Goal: Browse casually: Explore the website without a specific task or goal

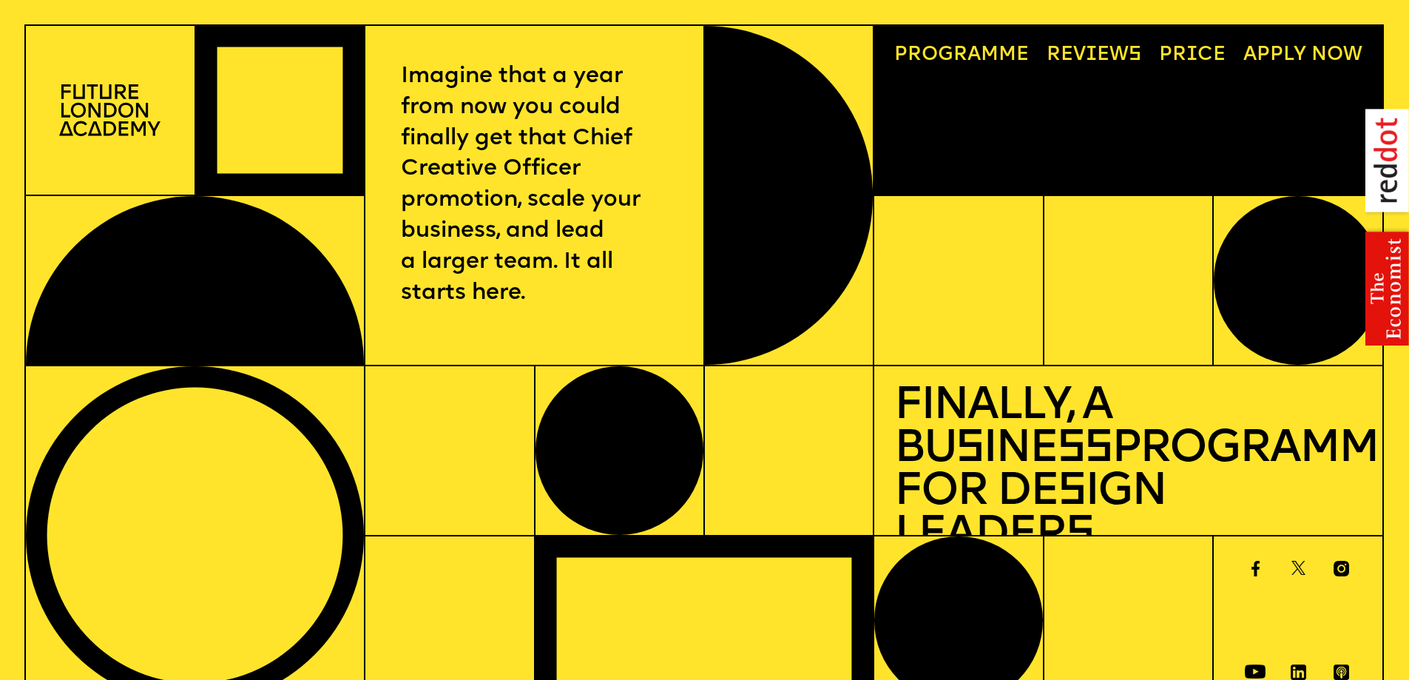
click at [445, 87] on p "Imagine that a year from now you could finally get that Chief Creative Officer …" at bounding box center [535, 185] width 268 height 248
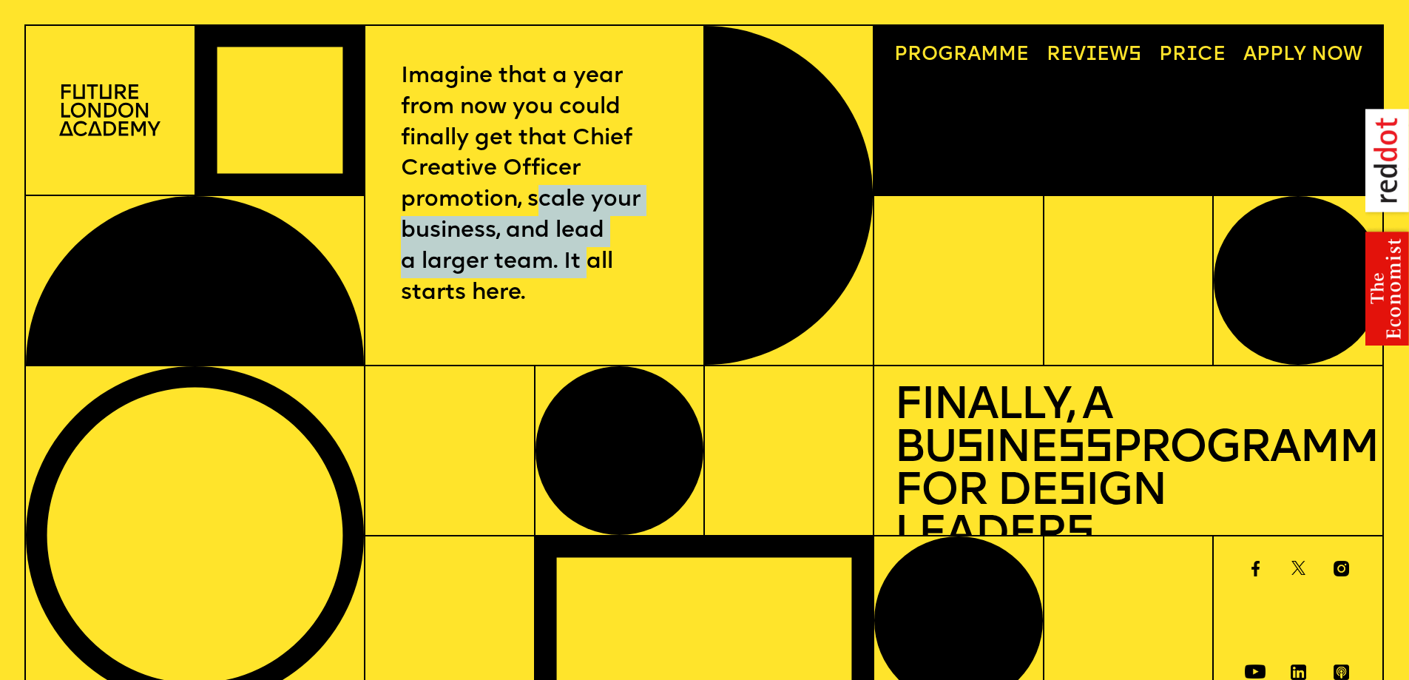
drag, startPoint x: 570, startPoint y: 235, endPoint x: 587, endPoint y: 263, distance: 32.2
click at [587, 263] on p "Imagine that a year from now you could finally get that Chief Creative Officer …" at bounding box center [535, 185] width 268 height 248
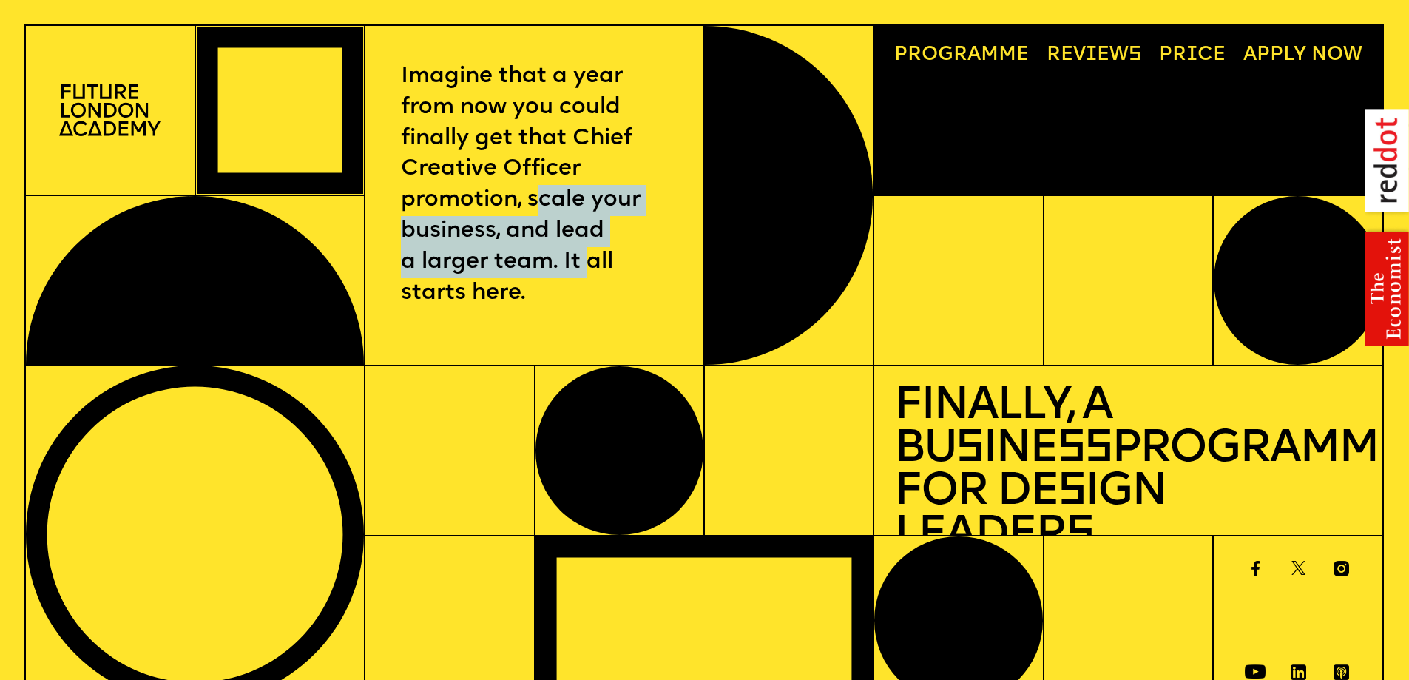
click at [392, 44] on div "Imagine that a year from now you could finally get that Chief Creative Officer …" at bounding box center [535, 195] width 340 height 340
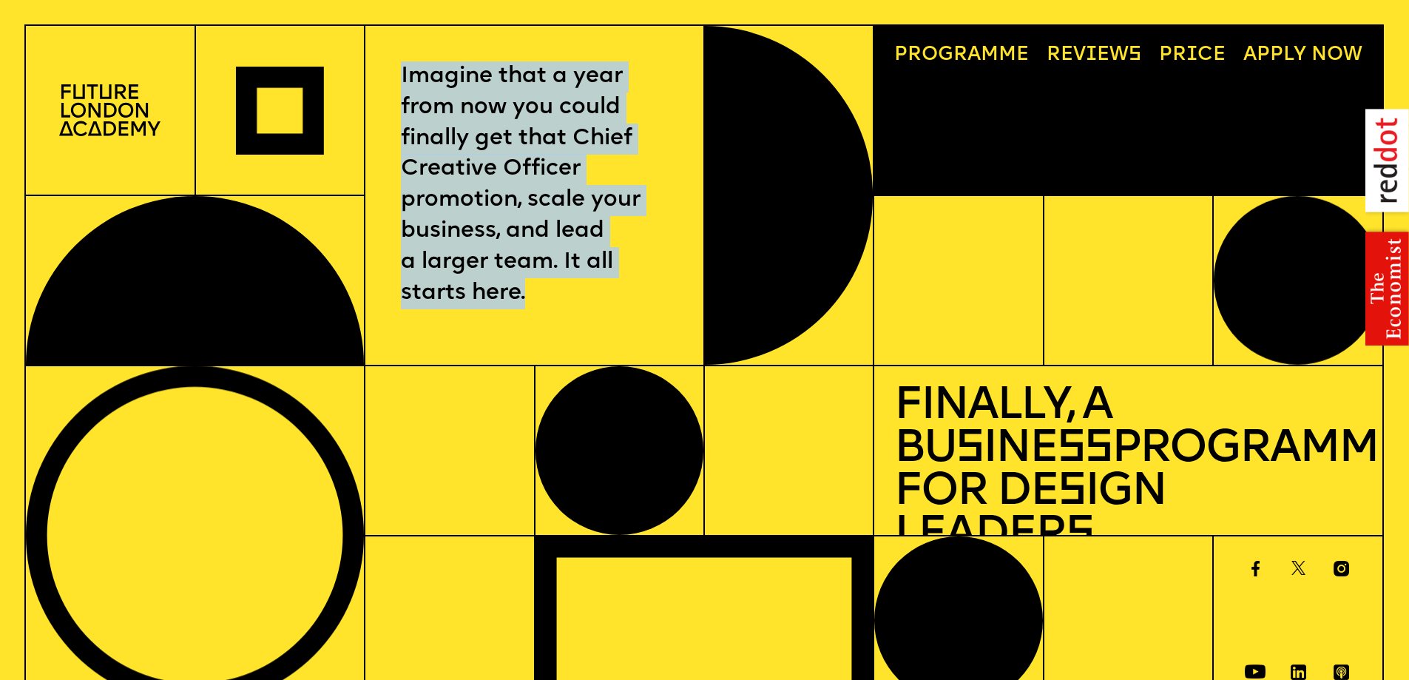
drag, startPoint x: 444, startPoint y: 109, endPoint x: 558, endPoint y: 294, distance: 217.8
click at [558, 294] on div "Imagine that a year from now you could finally get that Chief Creative Officer …" at bounding box center [535, 195] width 340 height 340
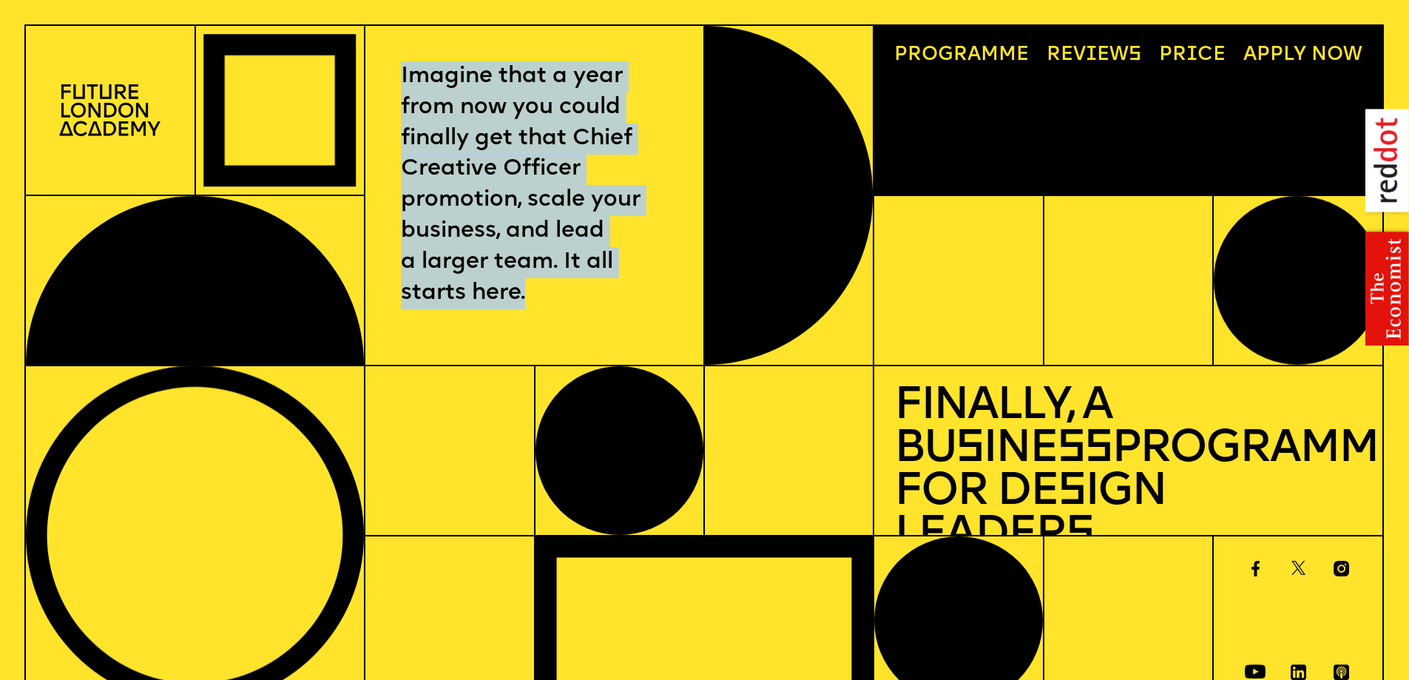
click at [482, 183] on p "Imagine that a year from now you could finally get that Chief Creative Officer …" at bounding box center [535, 185] width 268 height 248
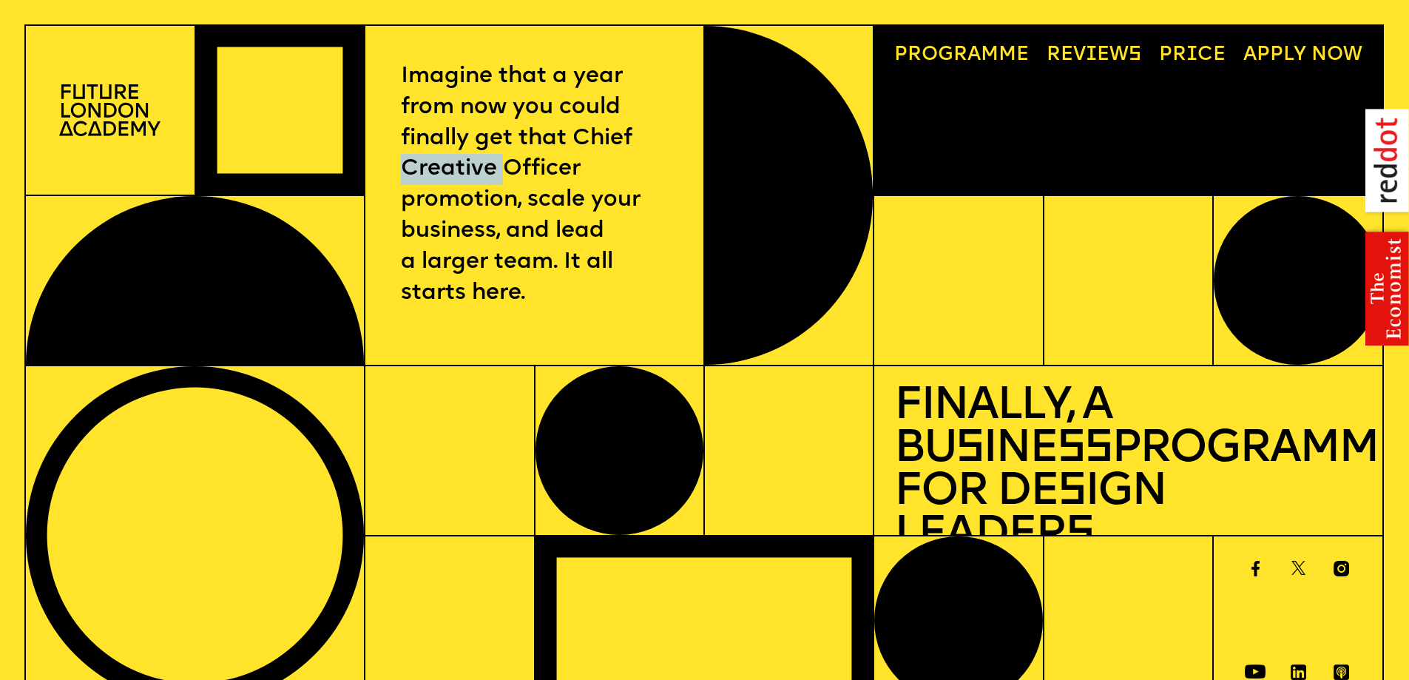
click at [482, 183] on p "Imagine that a year from now you could finally get that Chief Creative Officer …" at bounding box center [535, 185] width 268 height 248
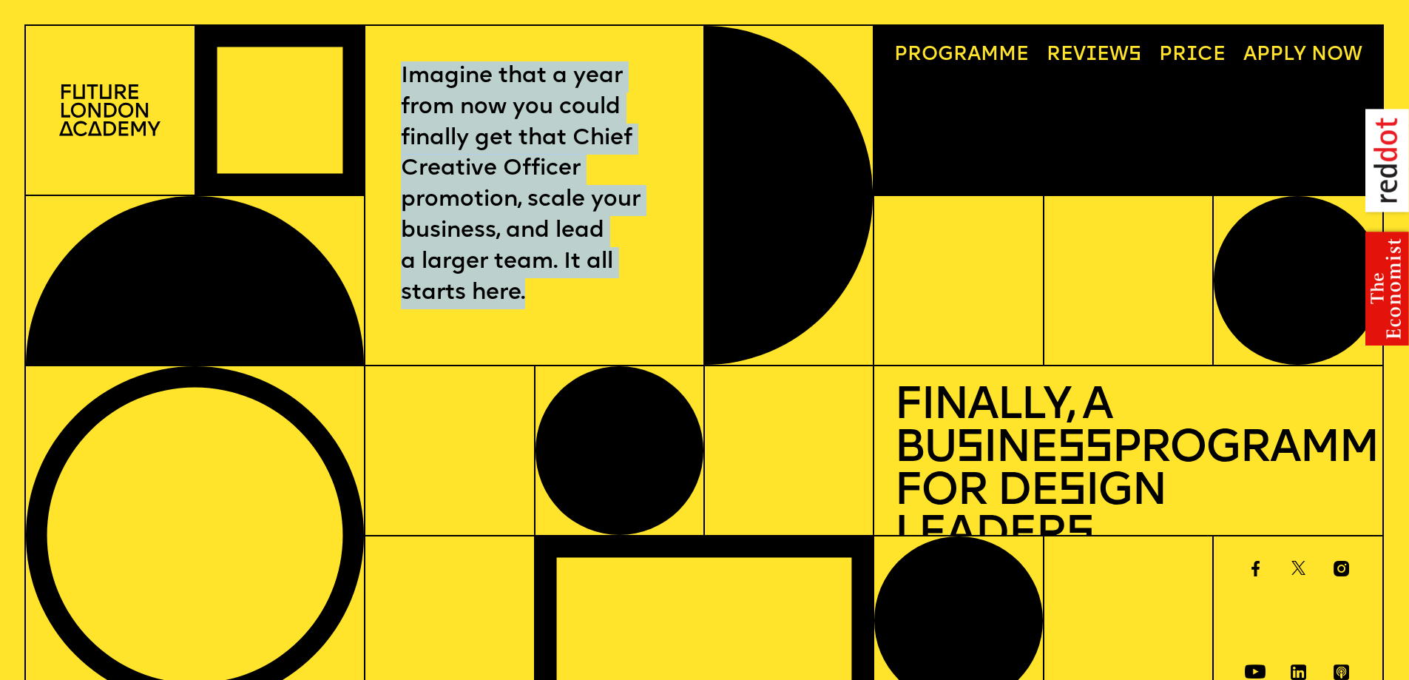
click at [482, 183] on p "Imagine that a year from now you could finally get that Chief Creative Officer …" at bounding box center [535, 185] width 268 height 248
click at [482, 182] on p "Imagine that a year from now you could finally get that Chief Creative Officer …" at bounding box center [535, 185] width 268 height 248
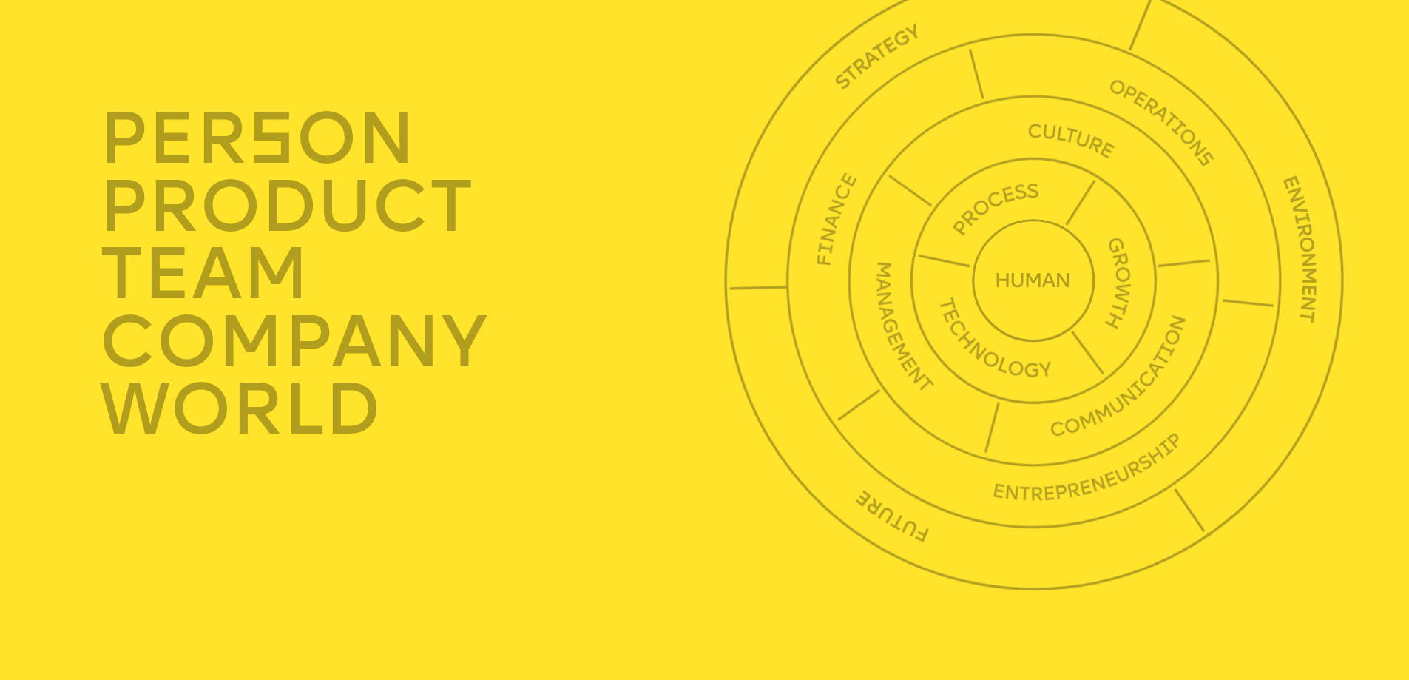
scroll to position [5160, 0]
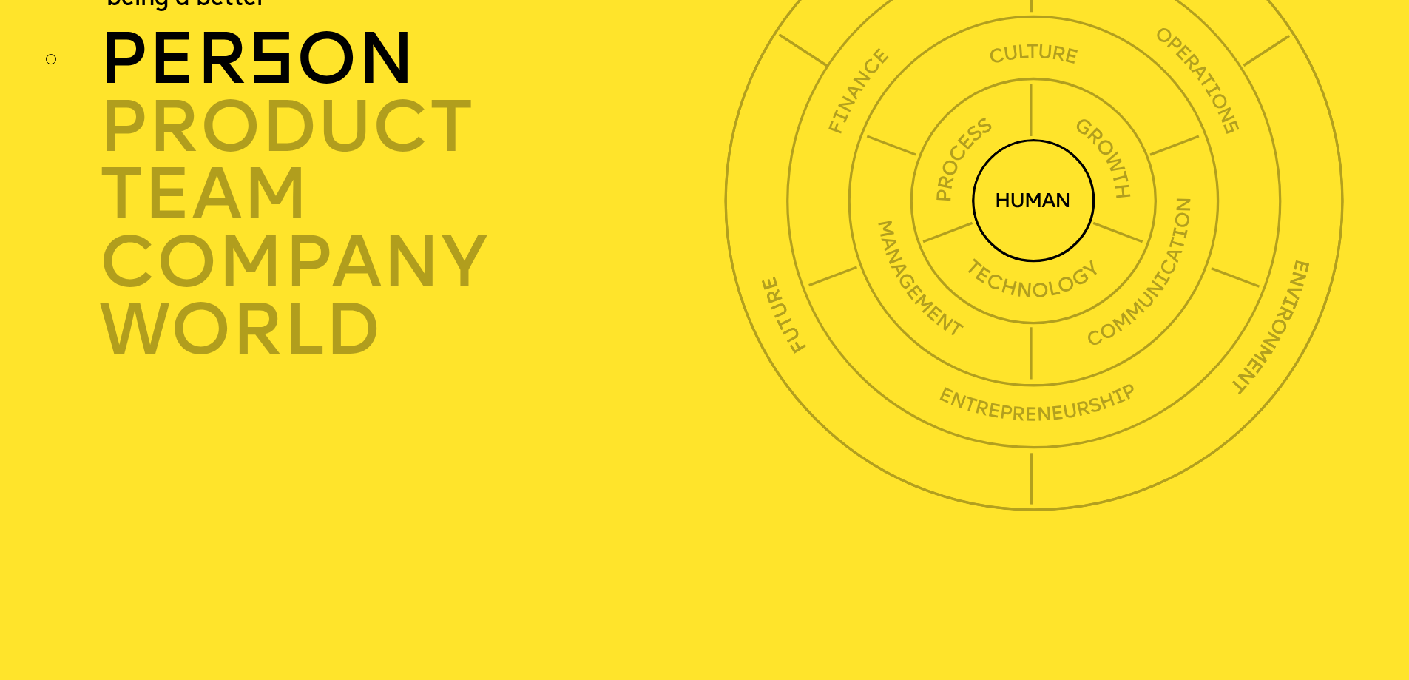
click at [1038, 257] on img at bounding box center [1034, 201] width 124 height 124
click at [1028, 237] on img at bounding box center [1034, 201] width 124 height 124
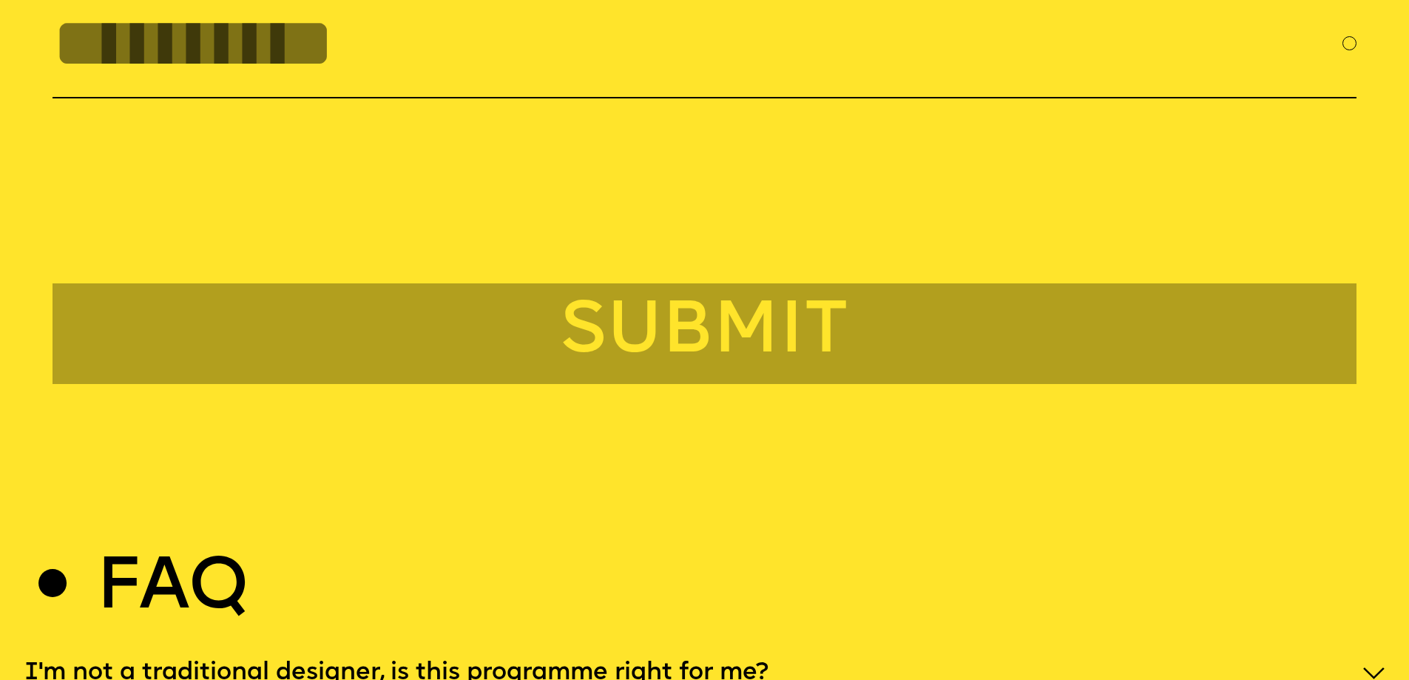
scroll to position [7124, 0]
